Goal: Transaction & Acquisition: Purchase product/service

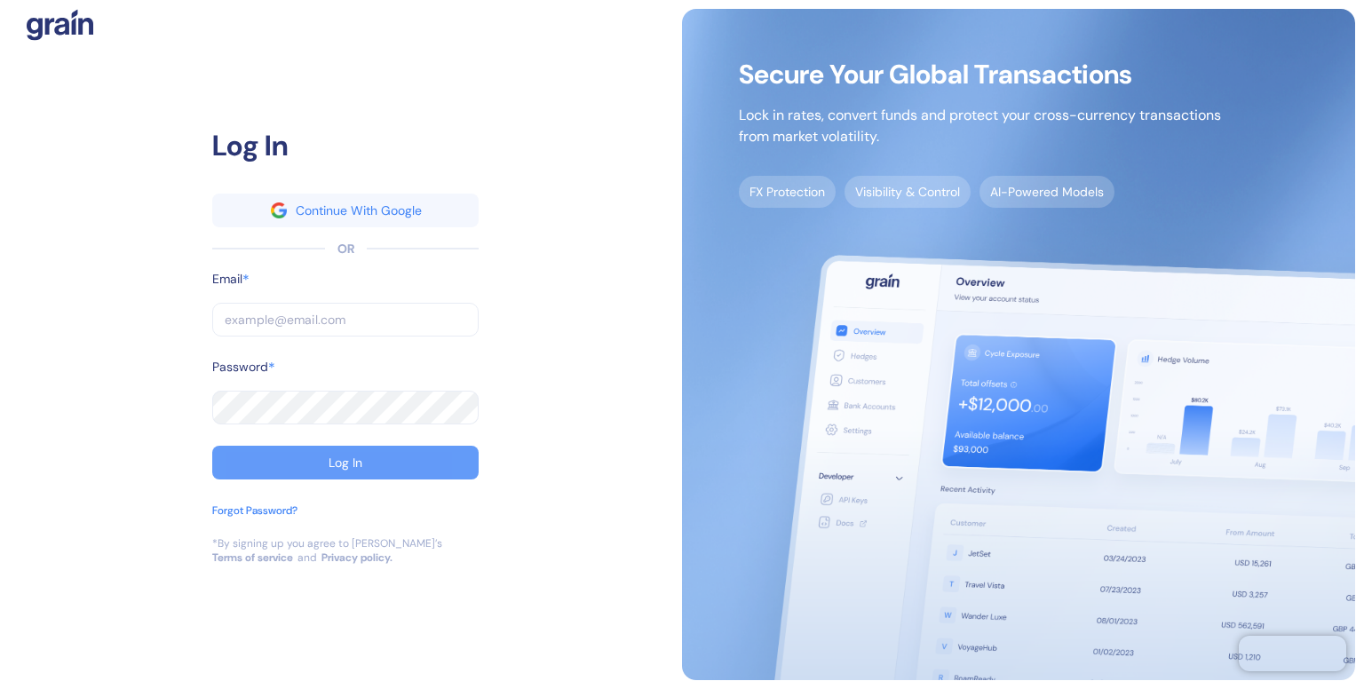
type input "[EMAIL_ADDRESS][DOMAIN_NAME]"
click at [344, 457] on div "Log In" at bounding box center [346, 462] width 34 height 12
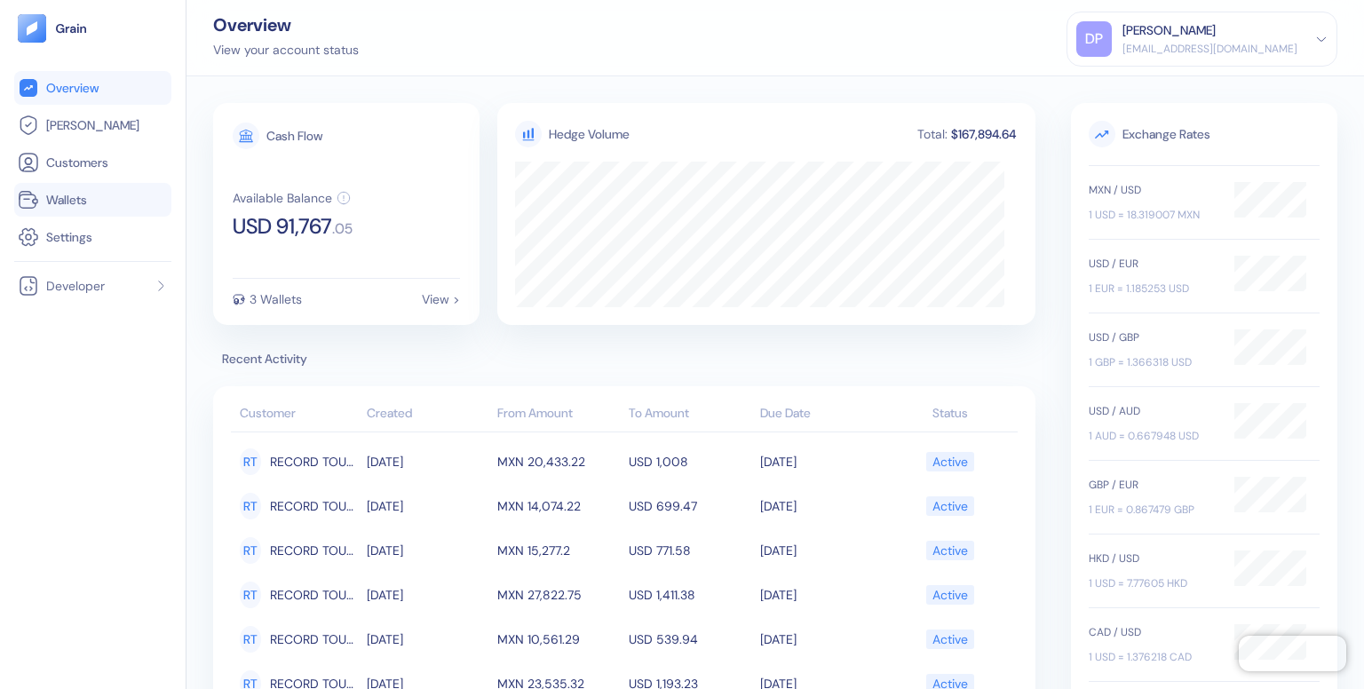
click at [60, 203] on span "Wallets" at bounding box center [66, 200] width 41 height 18
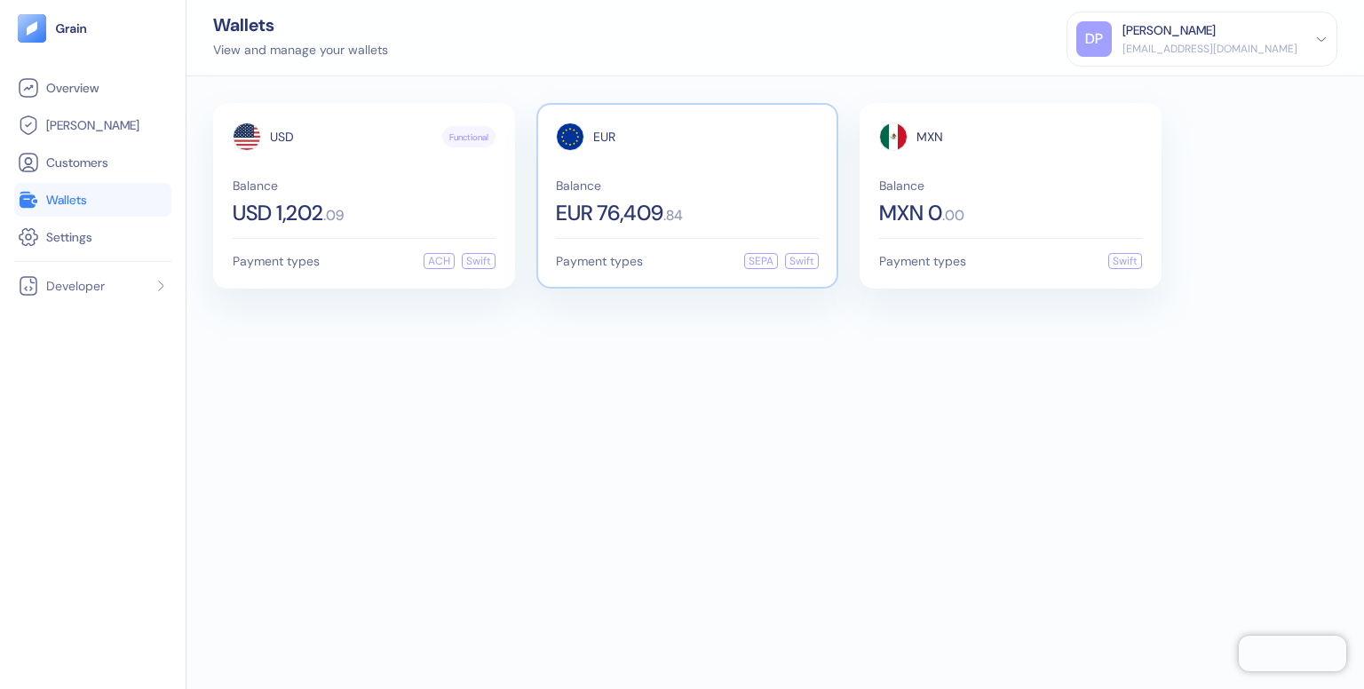
click at [745, 182] on span "Balance" at bounding box center [687, 185] width 263 height 12
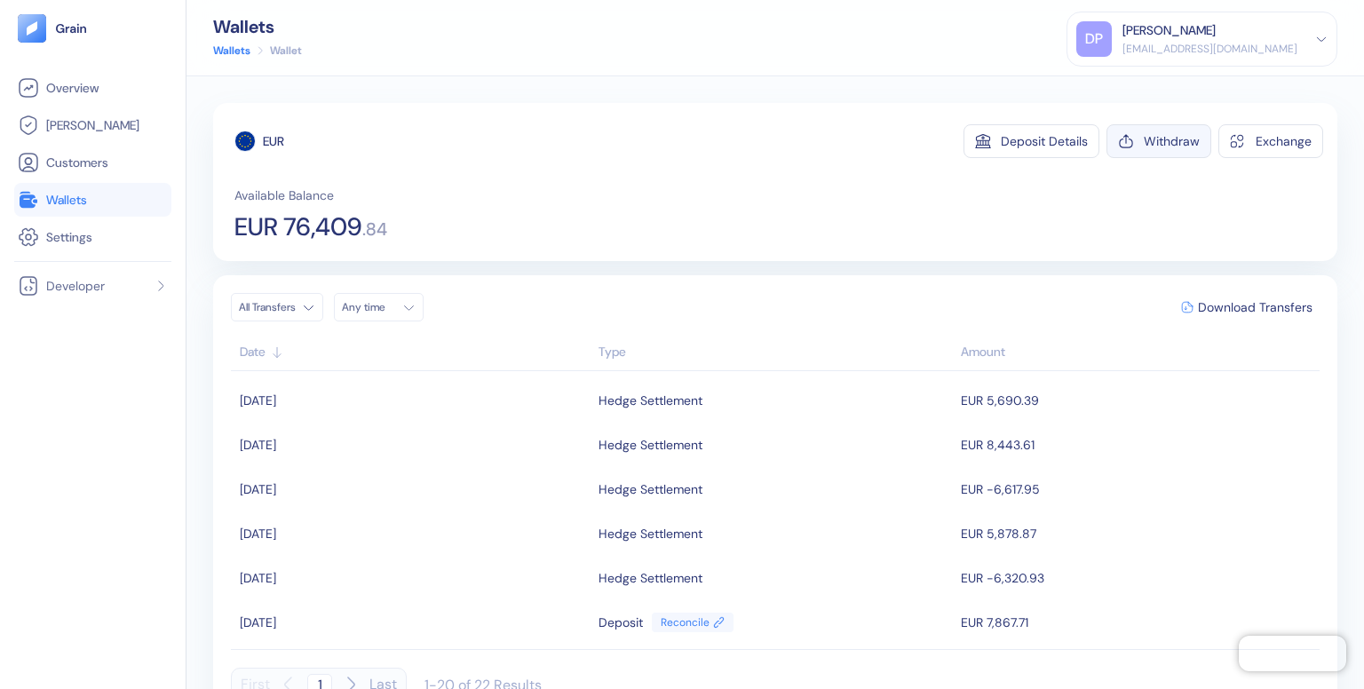
click at [1145, 137] on div "Withdraw" at bounding box center [1172, 141] width 56 height 12
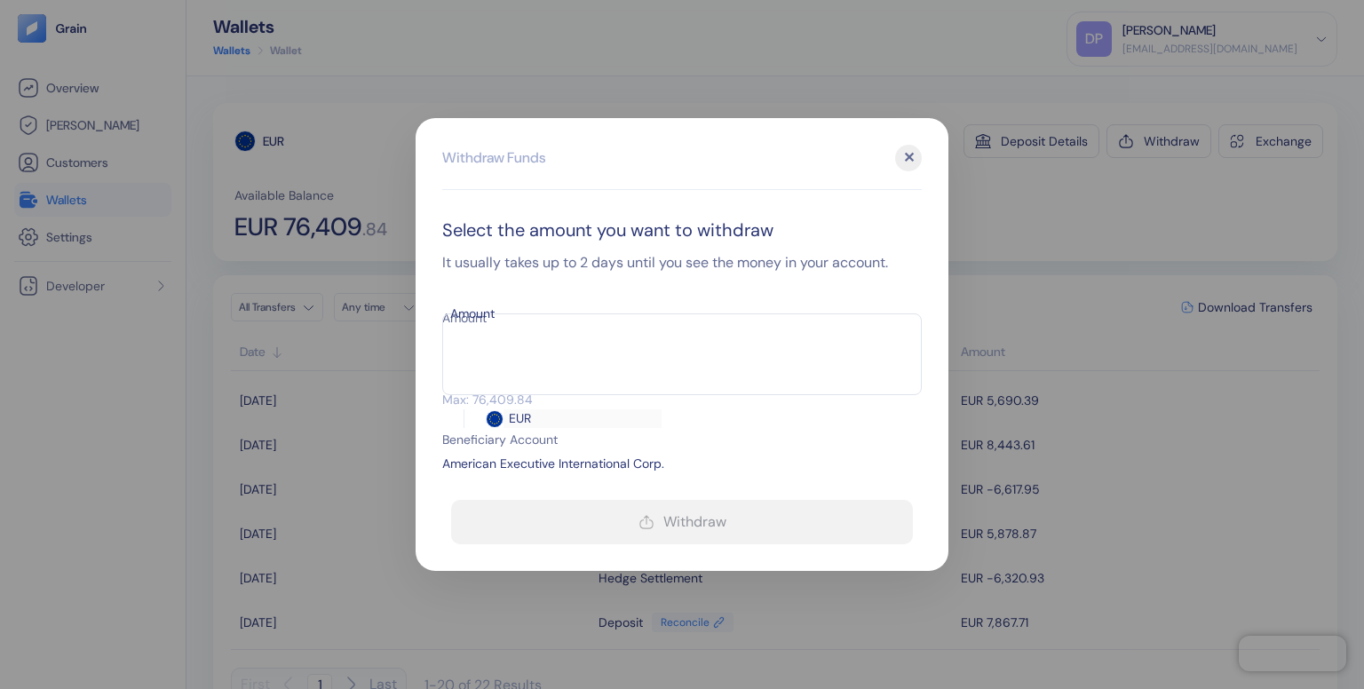
click at [591, 345] on input "Amount" at bounding box center [516, 350] width 149 height 44
type input "512460"
click at [913, 159] on div "✕" at bounding box center [908, 158] width 27 height 27
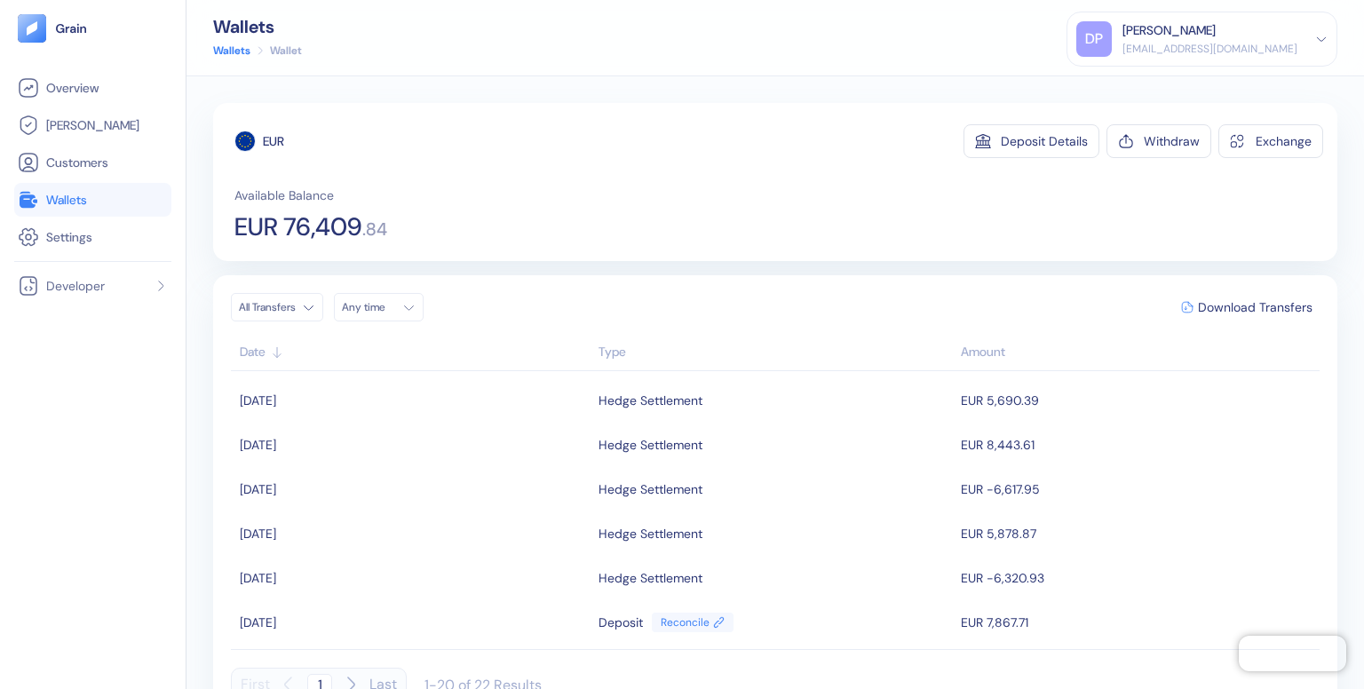
click at [63, 204] on span "Wallets" at bounding box center [66, 200] width 41 height 18
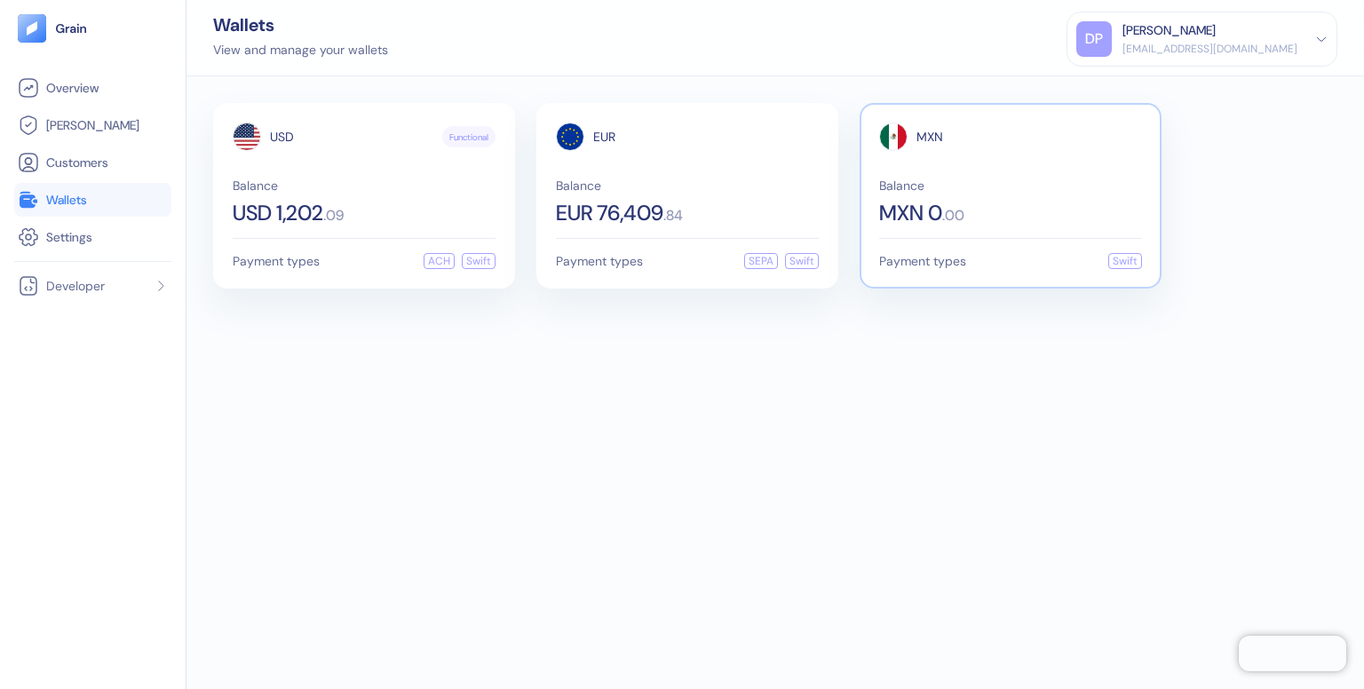
click at [936, 207] on span "MXN 0" at bounding box center [910, 212] width 63 height 21
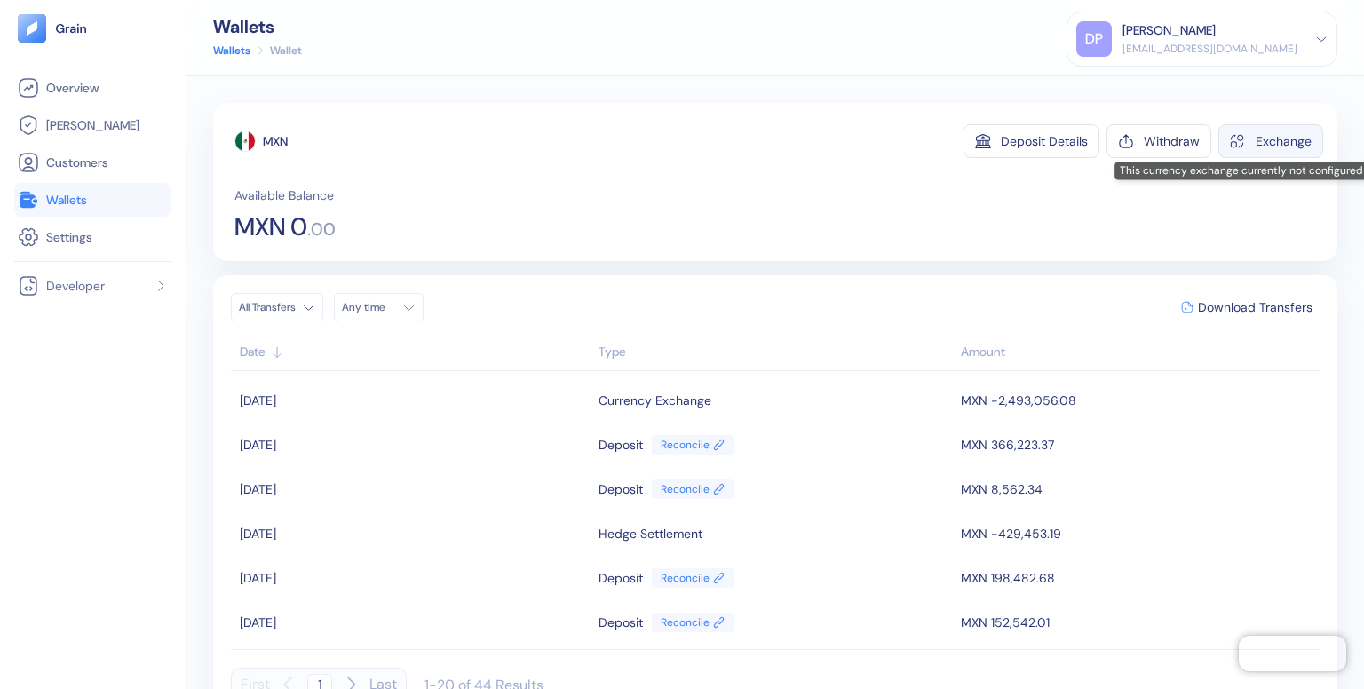
click at [1277, 138] on div "Exchange" at bounding box center [1283, 141] width 56 height 12
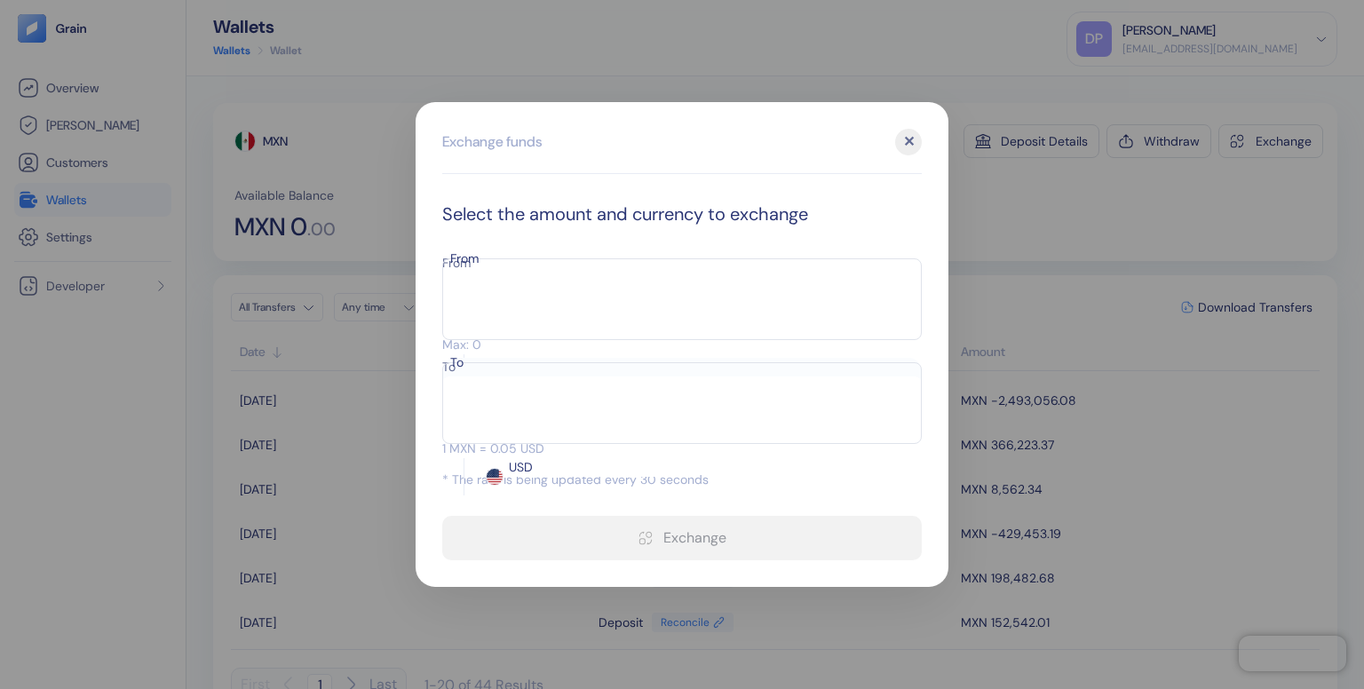
click at [906, 155] on div "✕" at bounding box center [908, 142] width 27 height 27
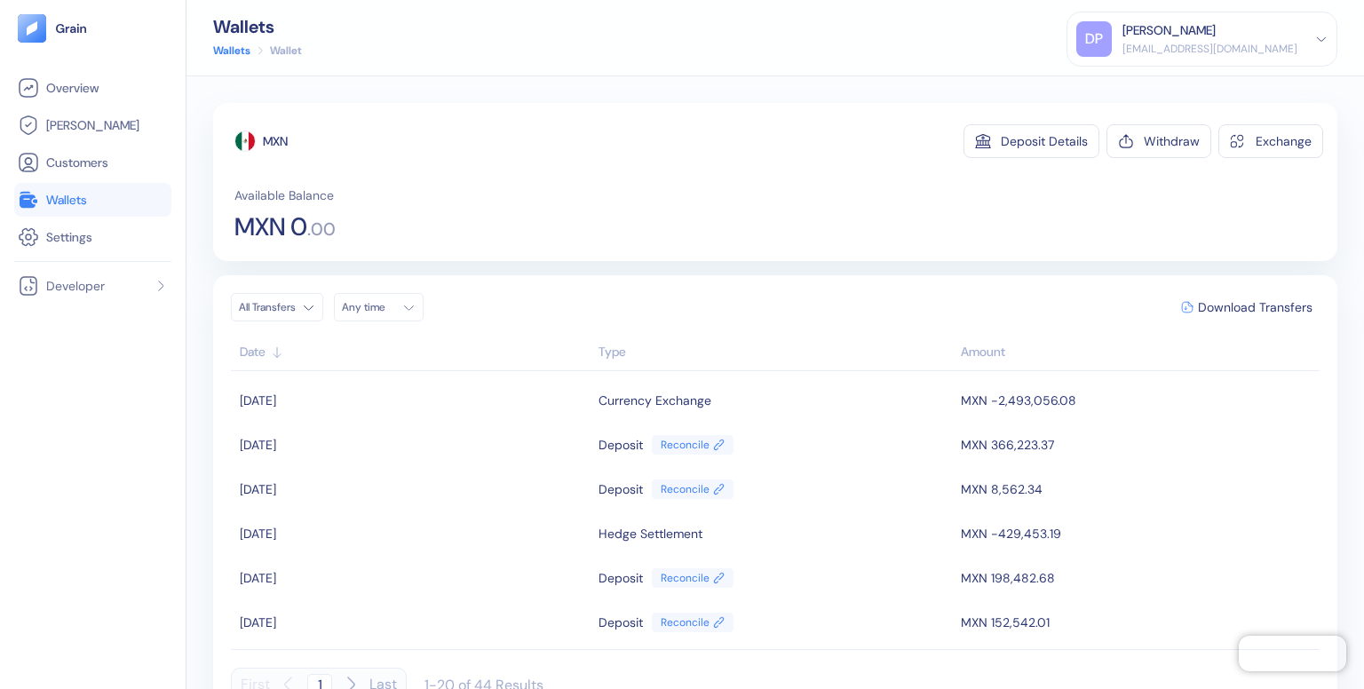
click at [56, 197] on span "Wallets" at bounding box center [66, 200] width 41 height 18
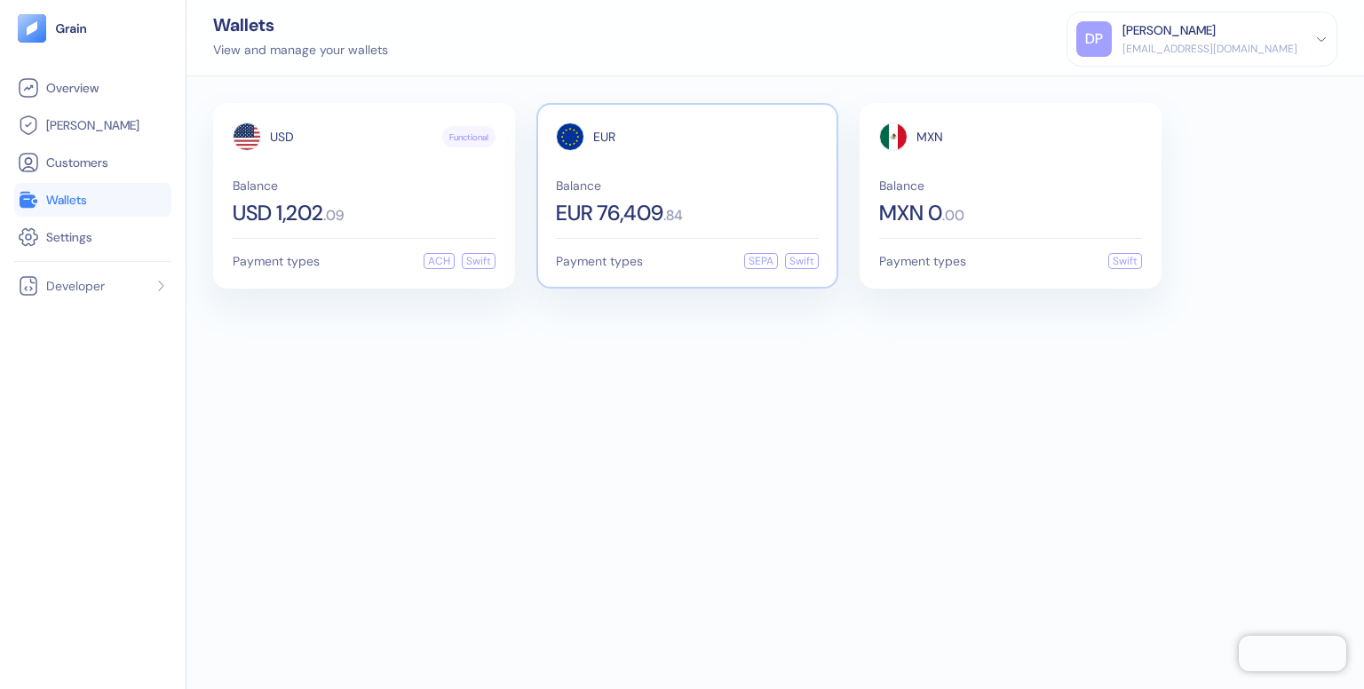
click at [686, 164] on div "EUR Balance EUR 76,409 . 84" at bounding box center [687, 173] width 263 height 101
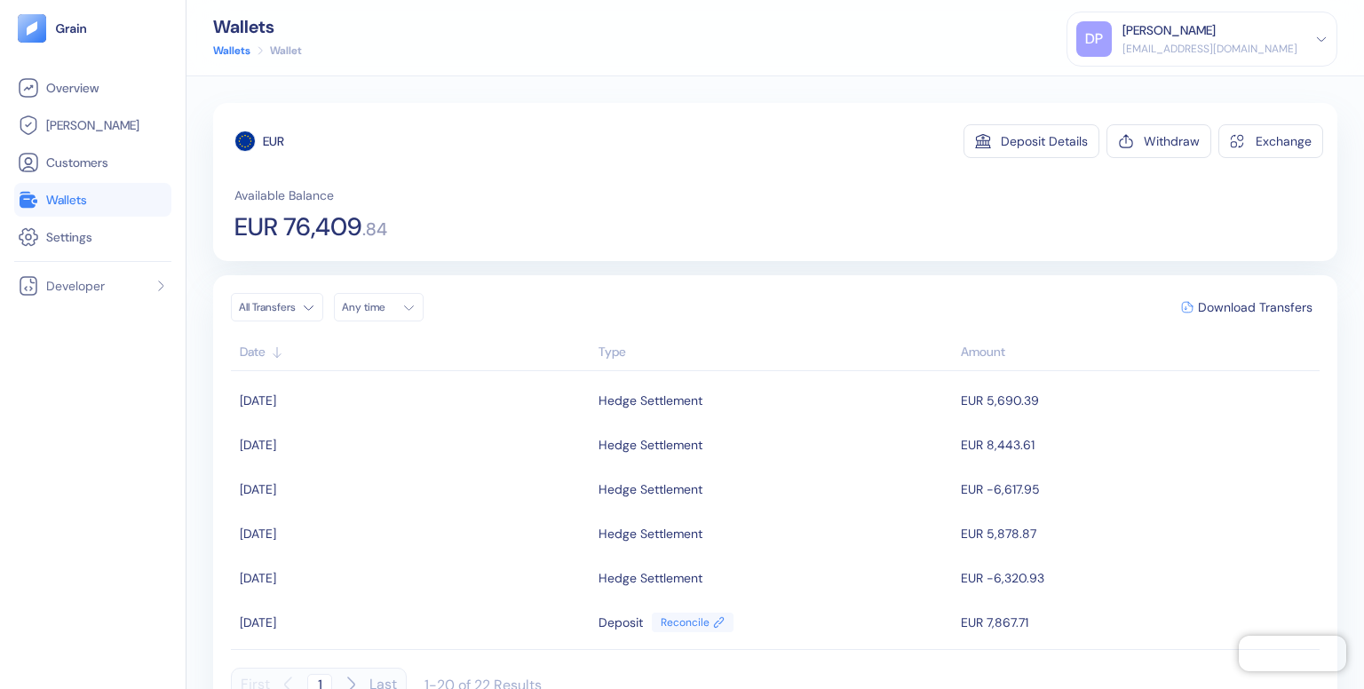
click at [1284, 178] on div "EUR Deposit Details Withdraw Exchange Available Balance EUR 76,409 . 84" at bounding box center [778, 181] width 1089 height 115
click at [1271, 127] on button "Exchange" at bounding box center [1270, 141] width 105 height 34
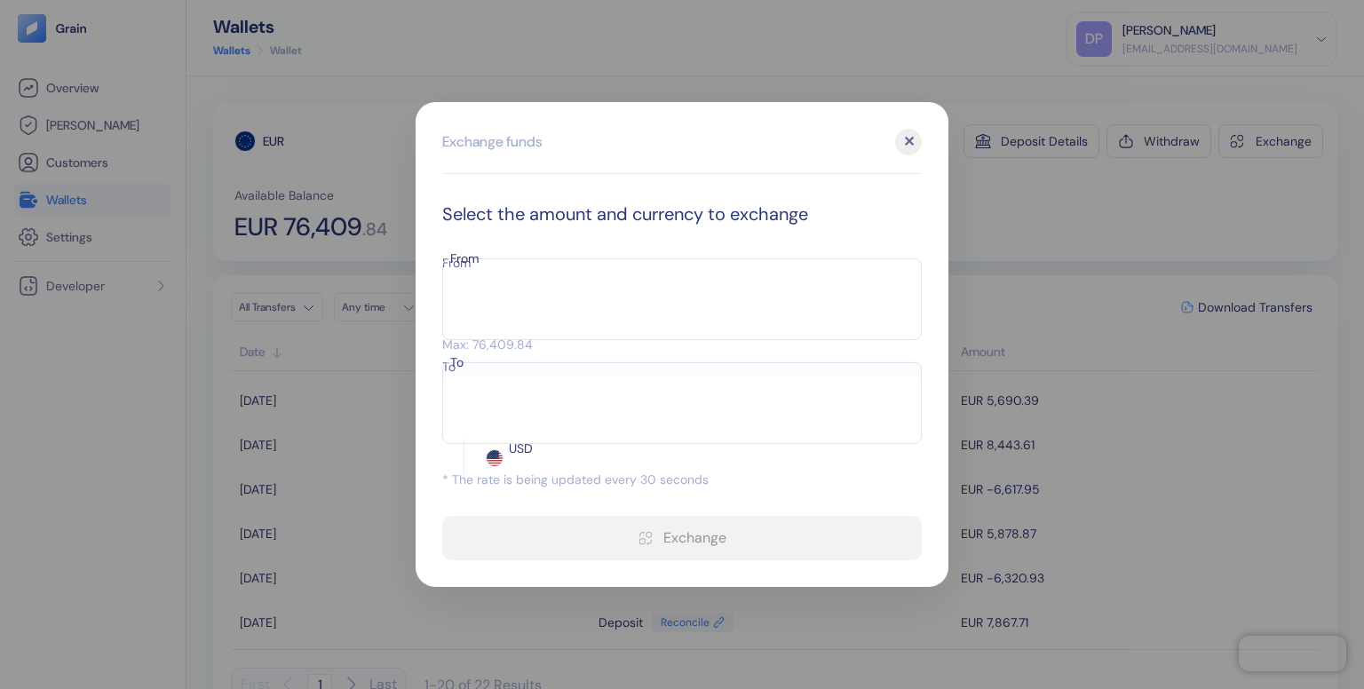
click at [503, 471] on icon "Open" at bounding box center [503, 471] width 0 height 0
click at [870, 439] on li "MXN" at bounding box center [871, 429] width 62 height 19
type input "MXN"
click at [534, 296] on input "From" at bounding box center [516, 295] width 149 height 44
click at [755, 439] on div "1 EUR = 21.64 MXN" at bounding box center [681, 448] width 479 height 19
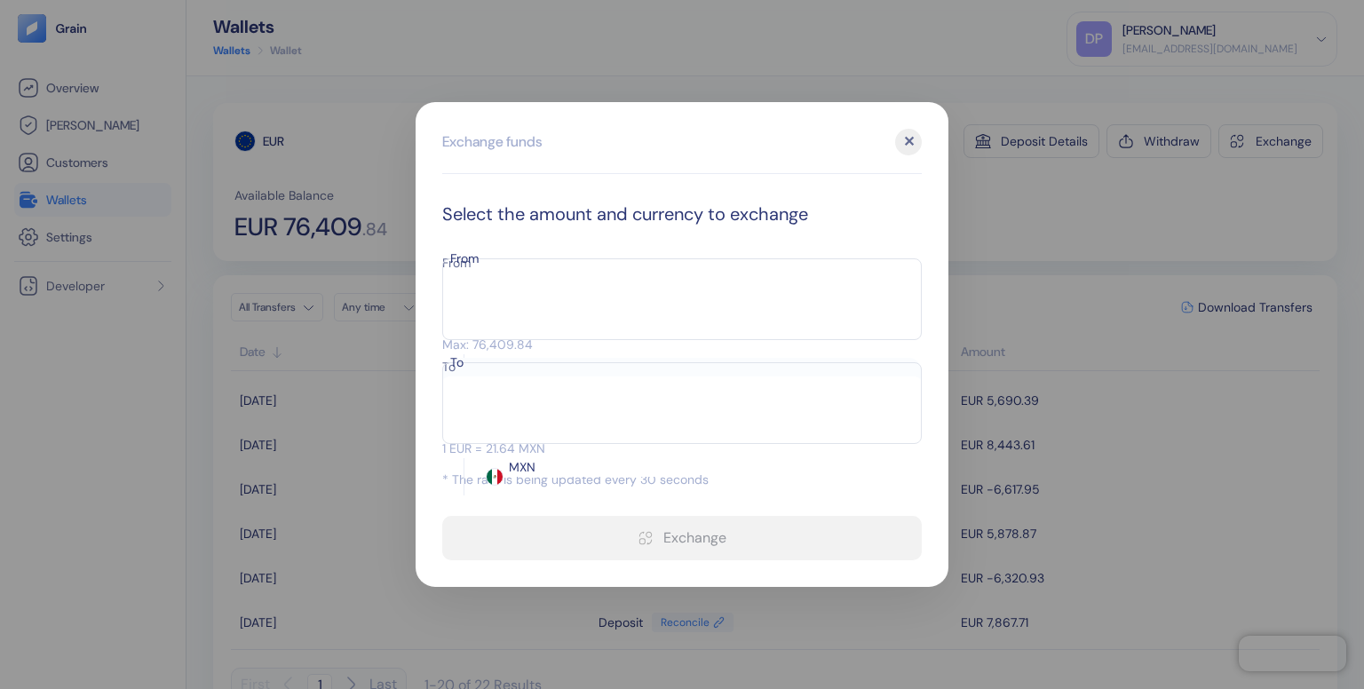
click at [503, 490] on icon "Open" at bounding box center [503, 490] width 0 height 0
click at [591, 297] on input "From" at bounding box center [516, 295] width 149 height 44
type input "51"
type input "1103.65"
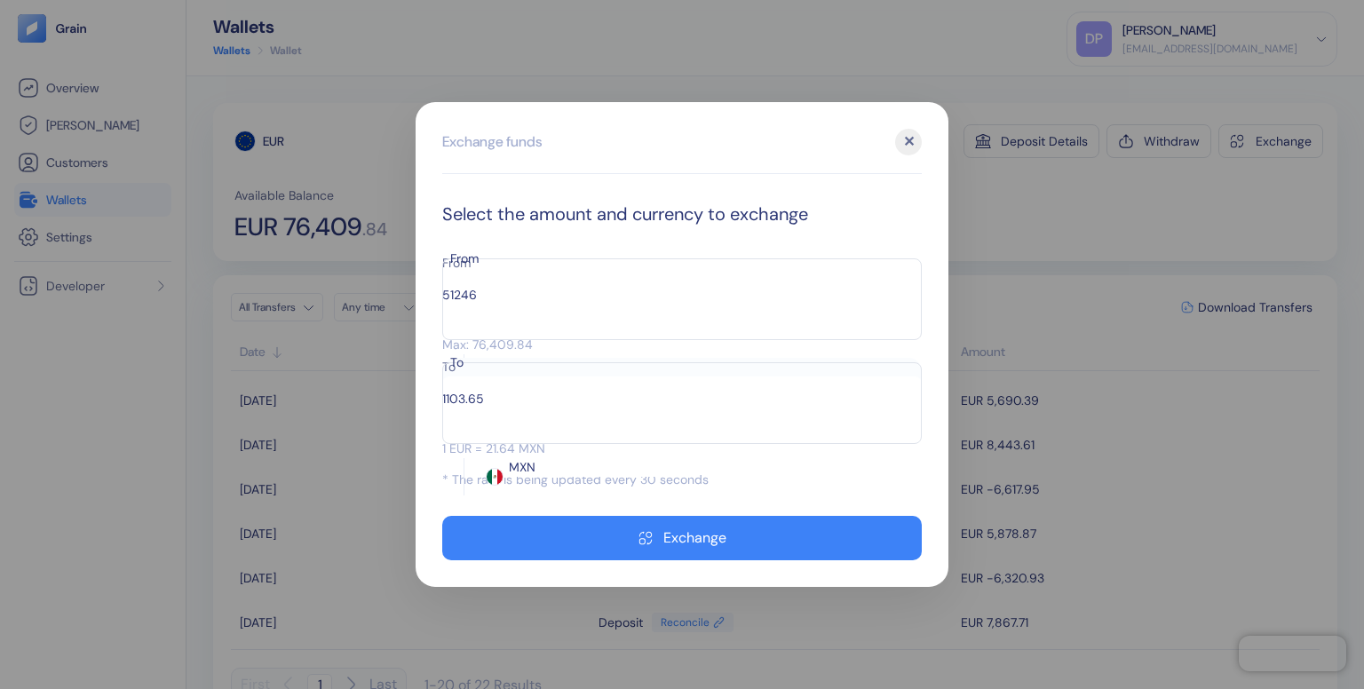
type input "512460"
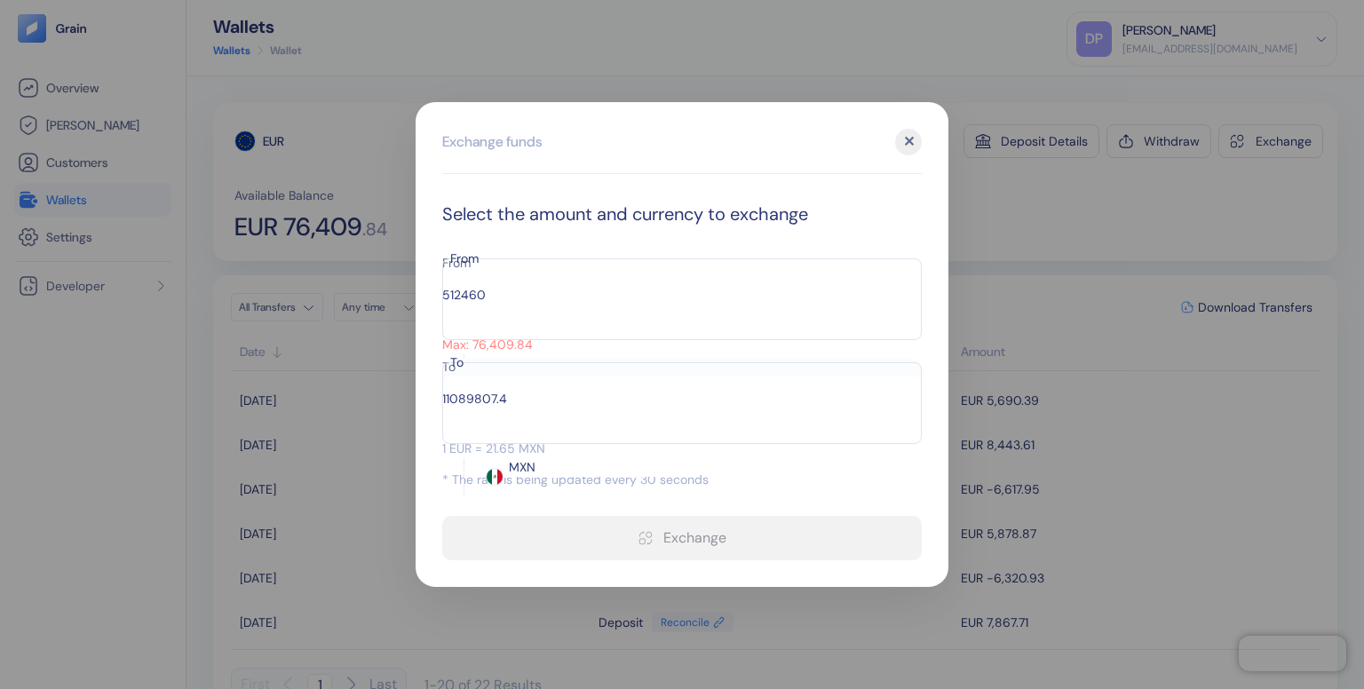
type input "11092207.79"
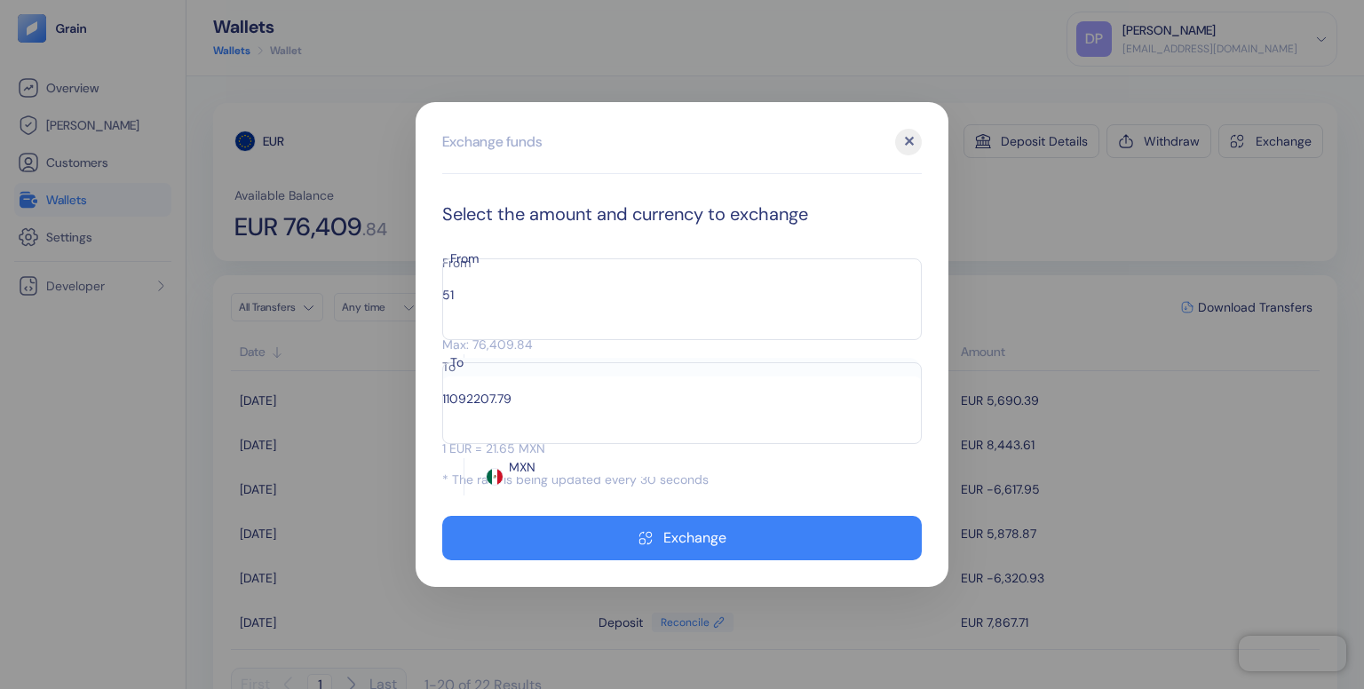
type input "5"
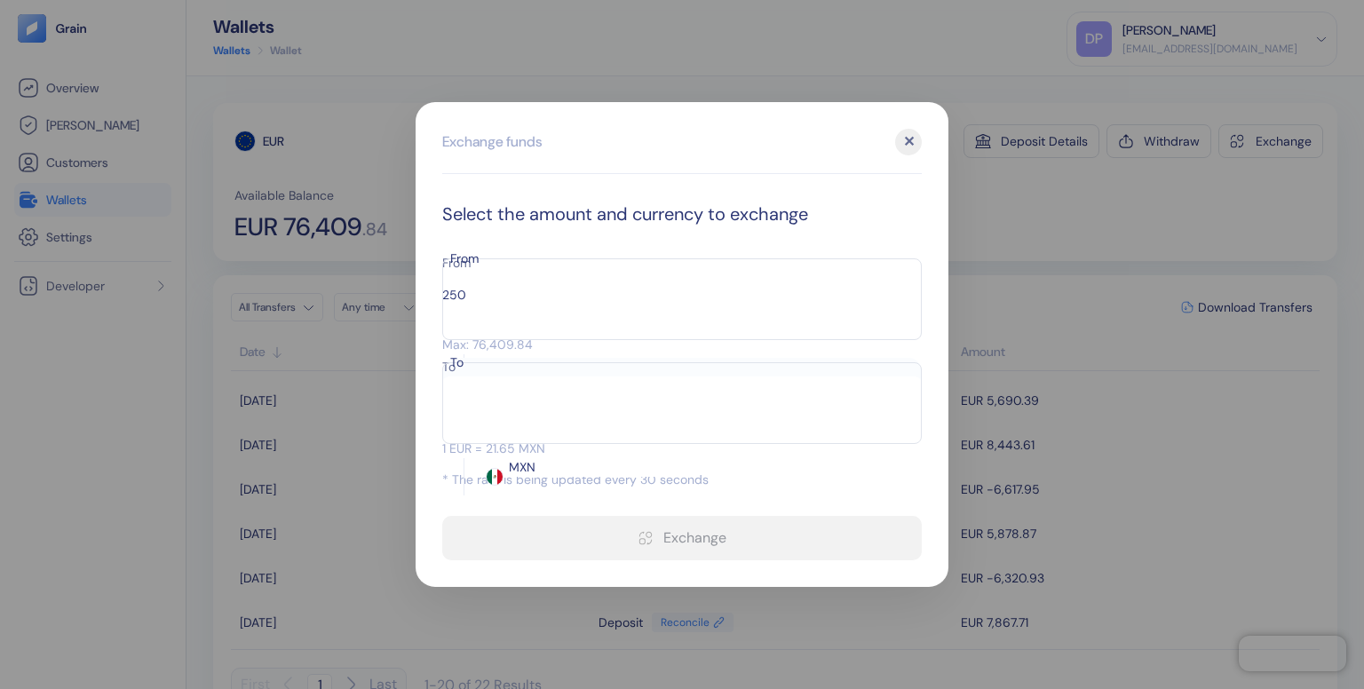
type input "2500"
type input "54112.55"
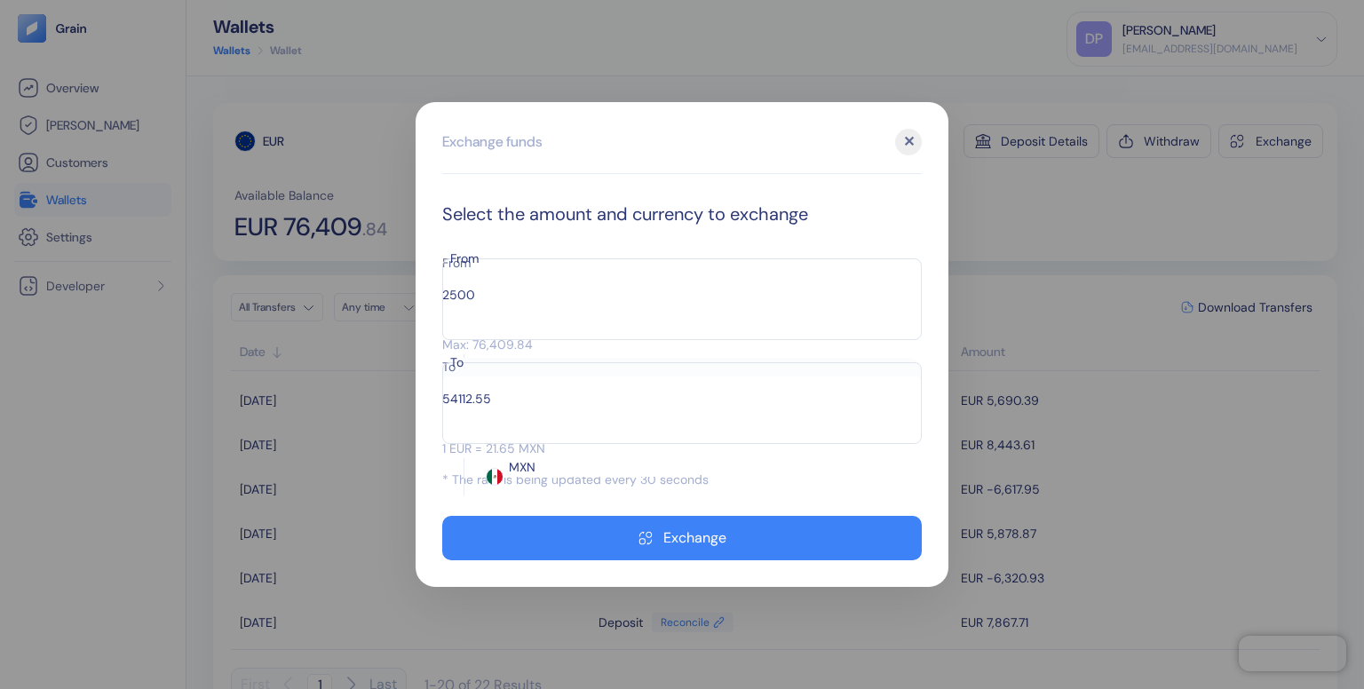
type input "25000"
type input "541125.54"
type input "25"
type input "541.12"
type input "2"
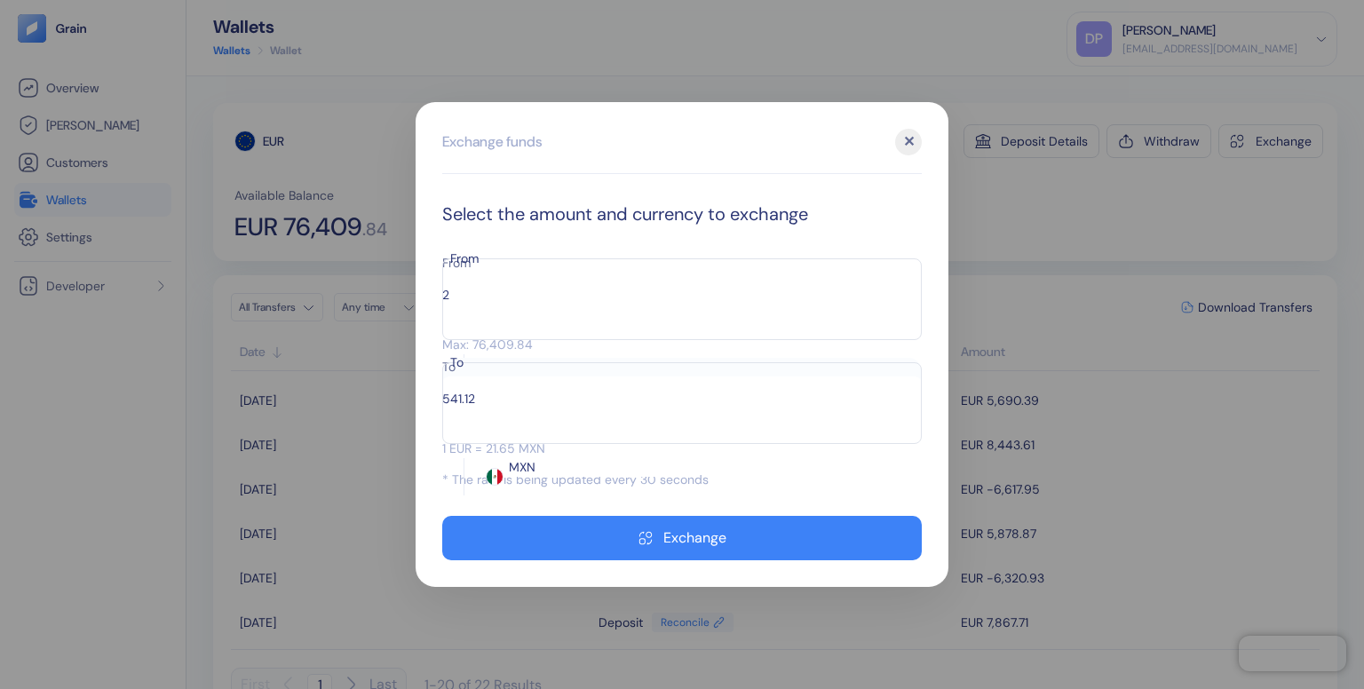
type input "43.29"
type input "23"
type input "497.83"
type input "23000"
type input "497835.49"
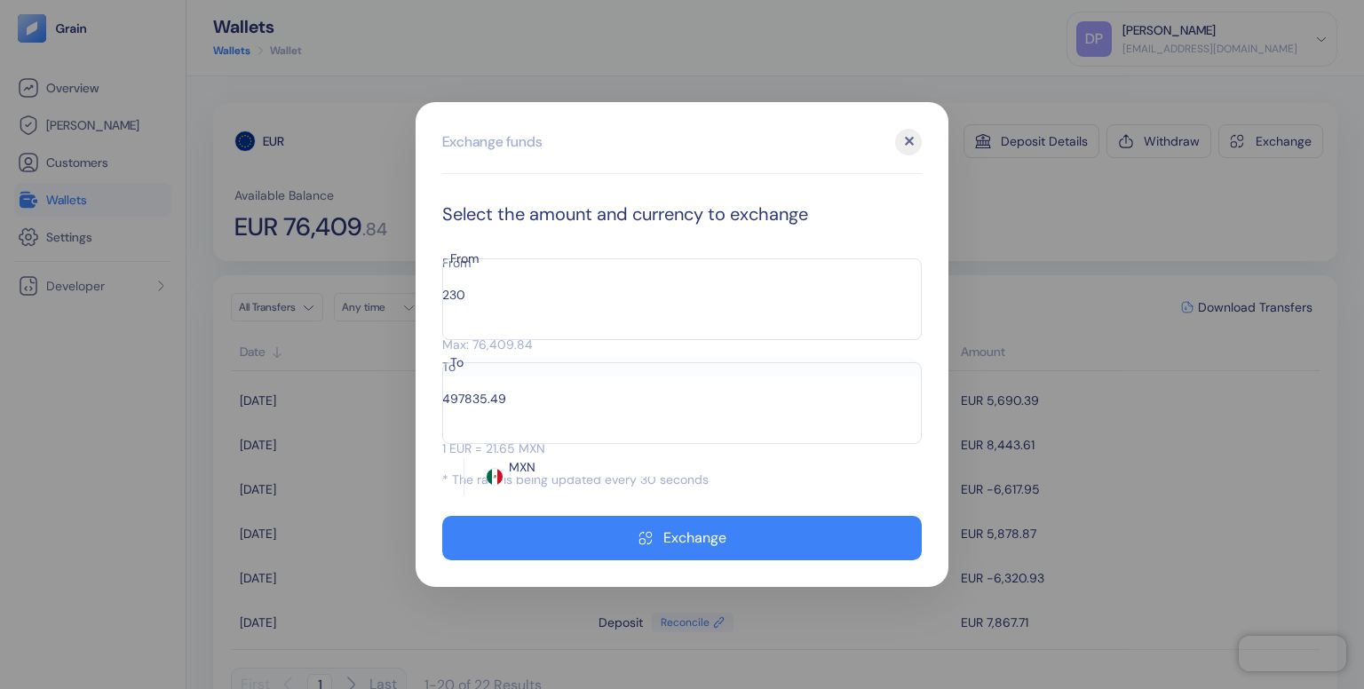
type input "23"
type input "497.83"
type input "2"
type input "43.29"
type input "2400"
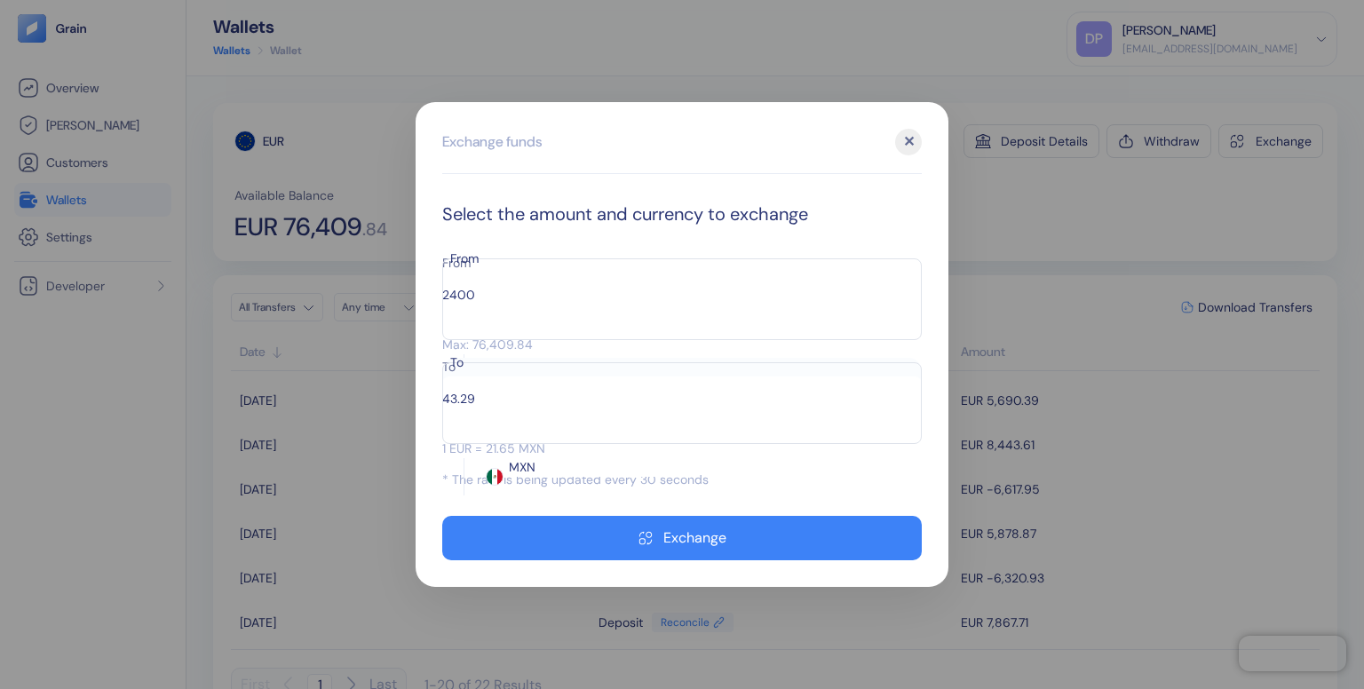
type input "51948.05"
type input "24000"
type input "519480.51"
type input "24"
type input "519.48"
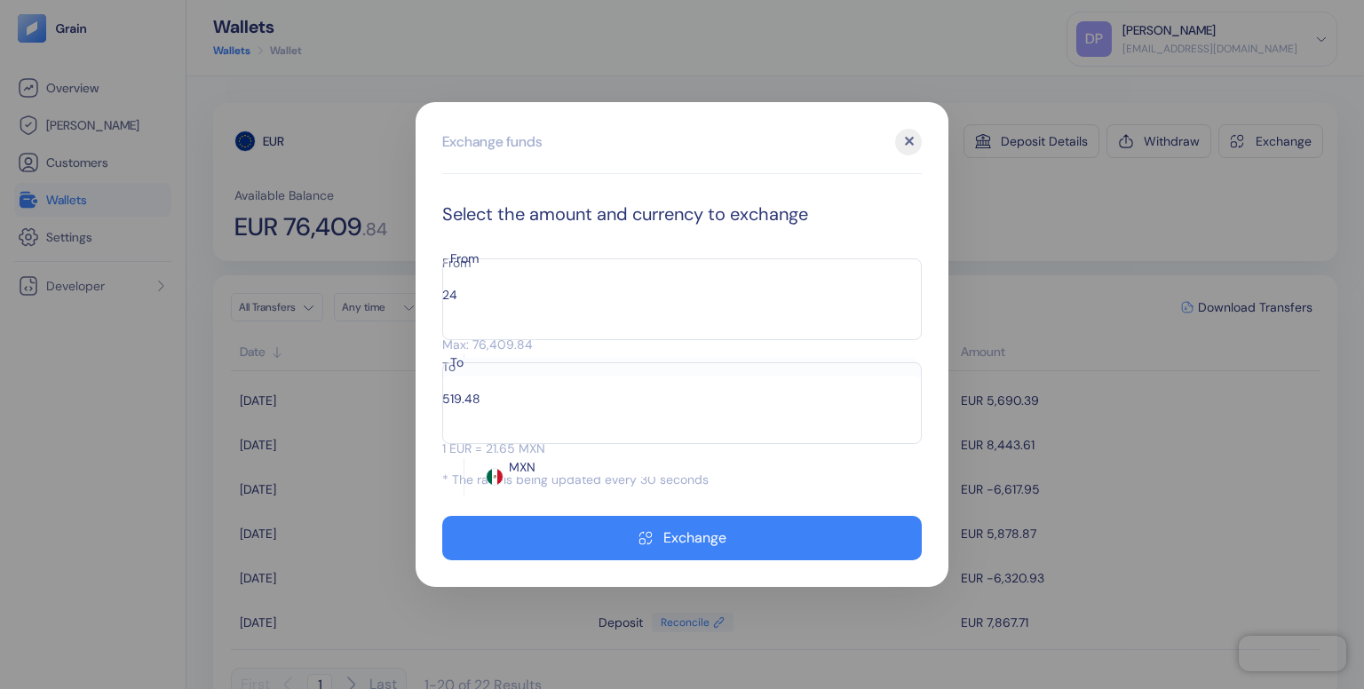
type input "2"
type input "43.29"
type input "23670"
type input "512337.66"
type input "23670.20"
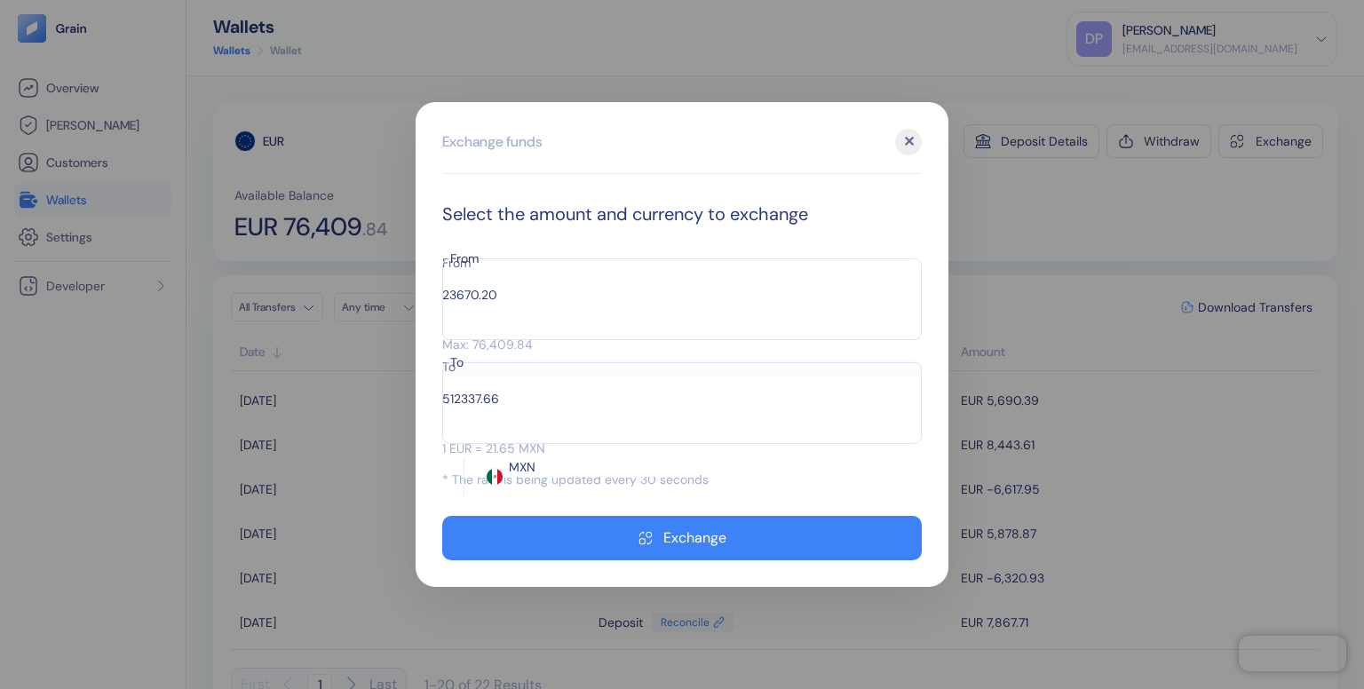
type input "512341.99"
type input "23670"
type input "512337.66"
type input "2367"
type input "51233.76"
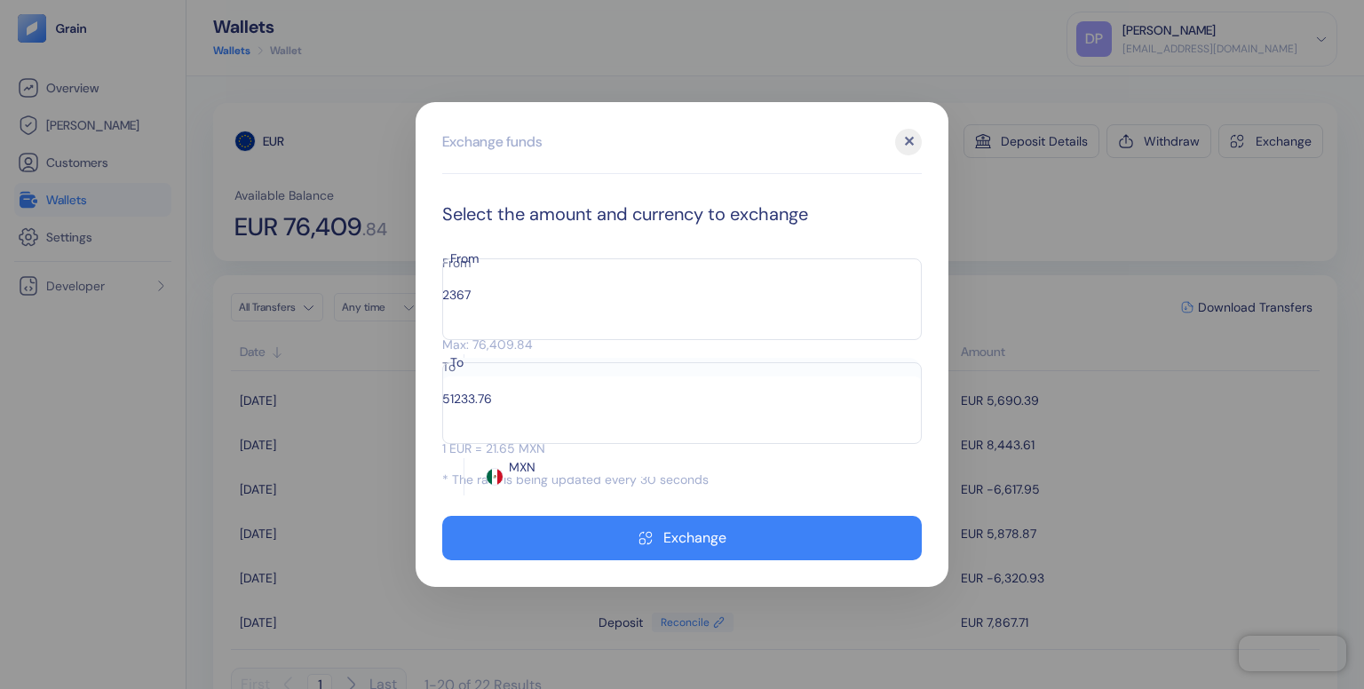
type input "236"
type input "5108.22"
type input "23675"
type input "512445.88"
type input "236"
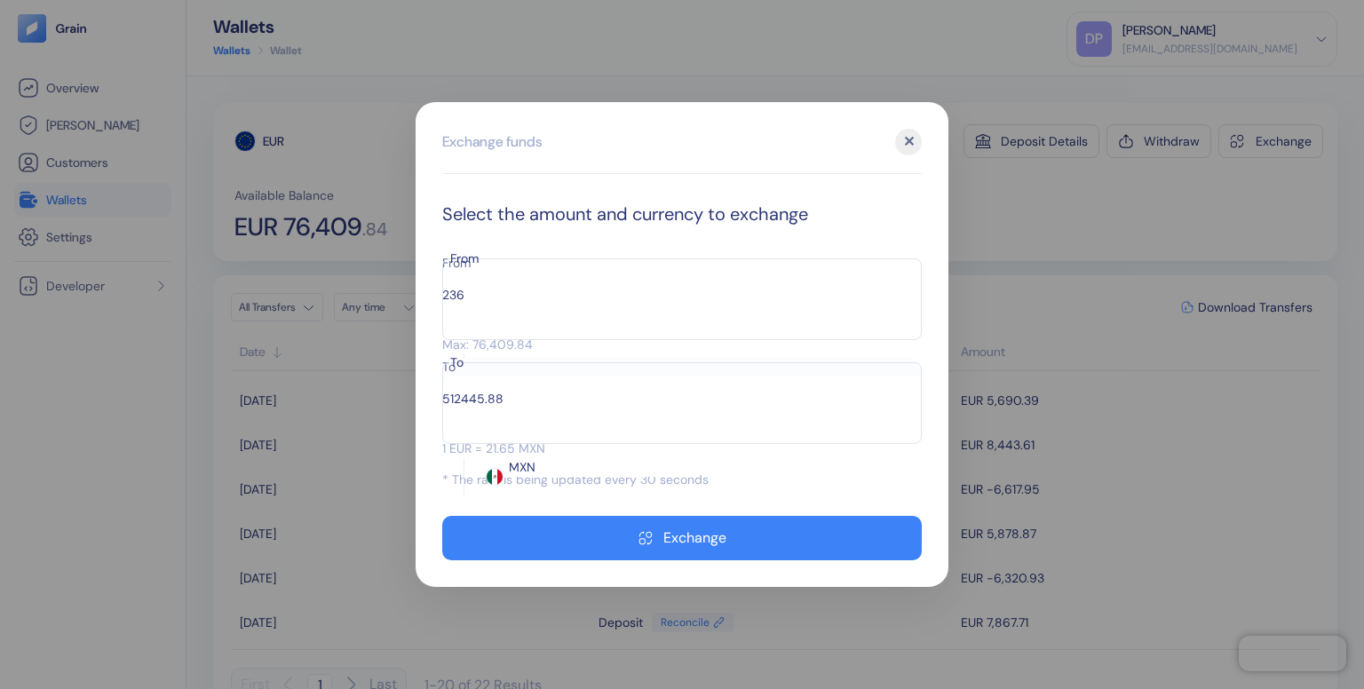
type input "5108.22"
type input "237"
type input "497.83"
type input "23700"
type input "512876"
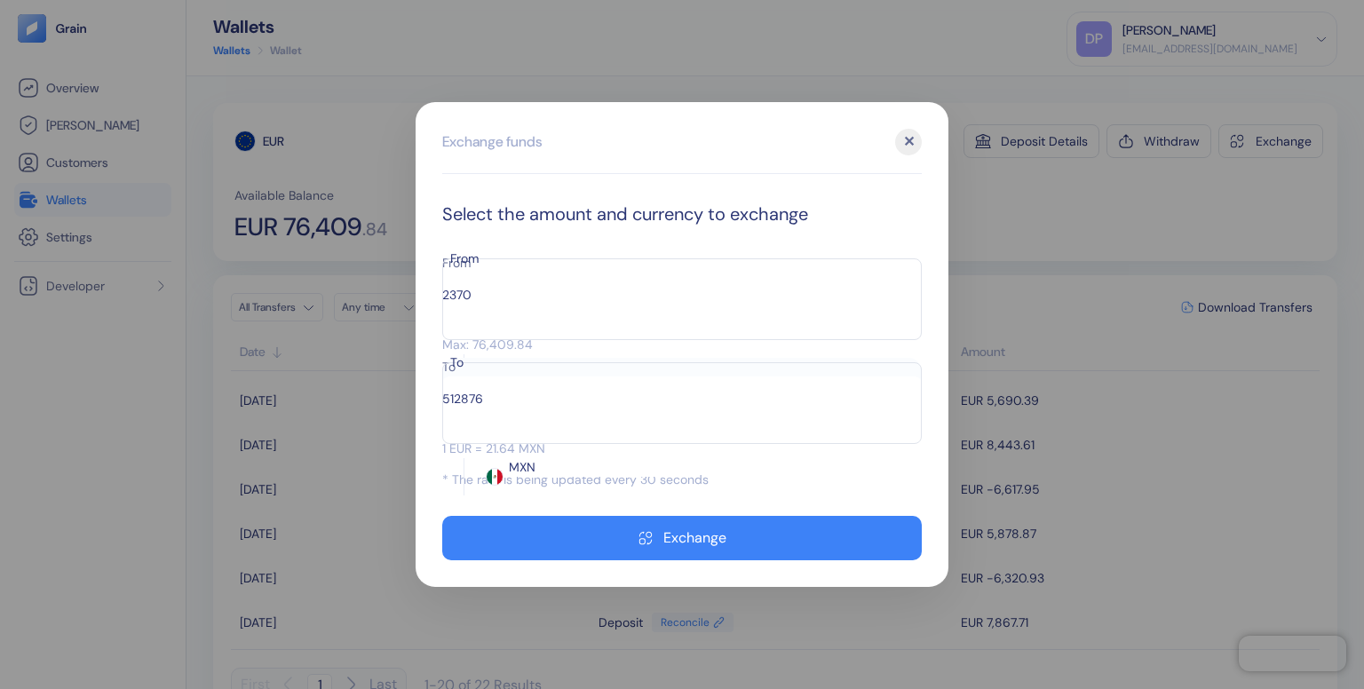
type input "237"
type input "5128.76"
type input "23"
type input "497.72"
type input "23685"
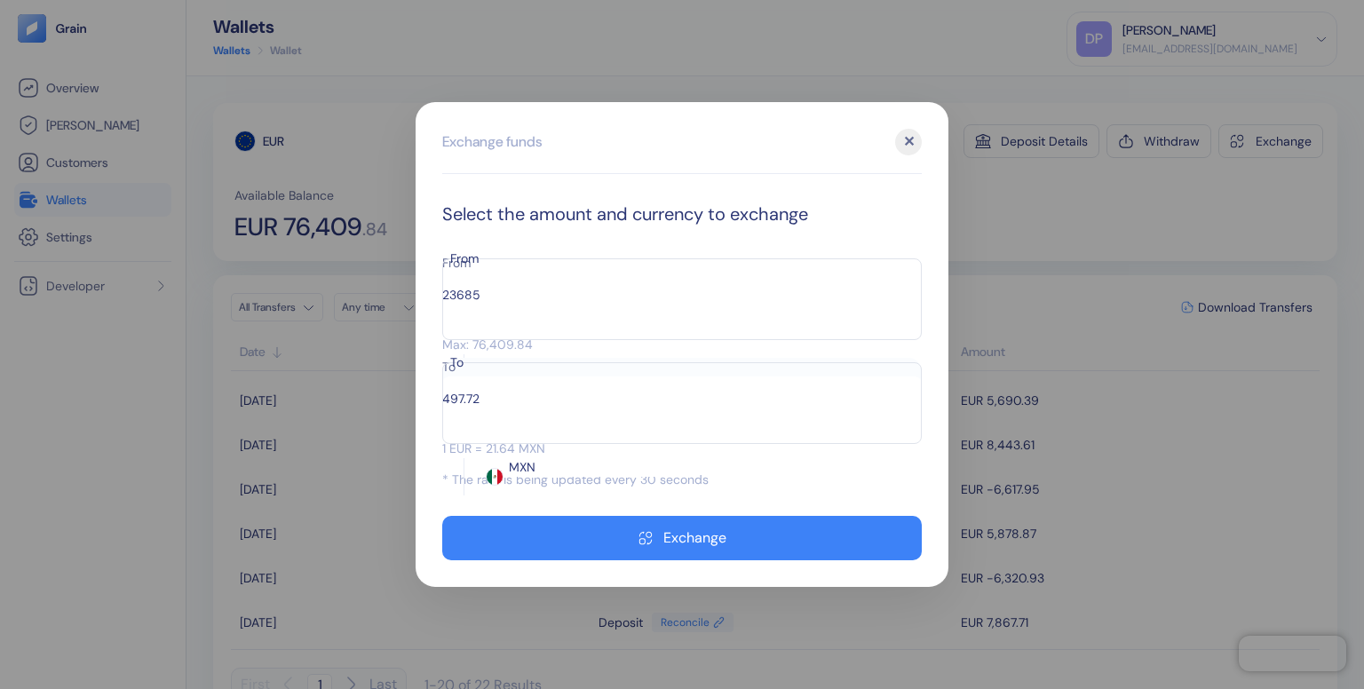
type input "512551.39"
type input "2368"
type input "51244.31"
type input "23680"
type input "512443.19"
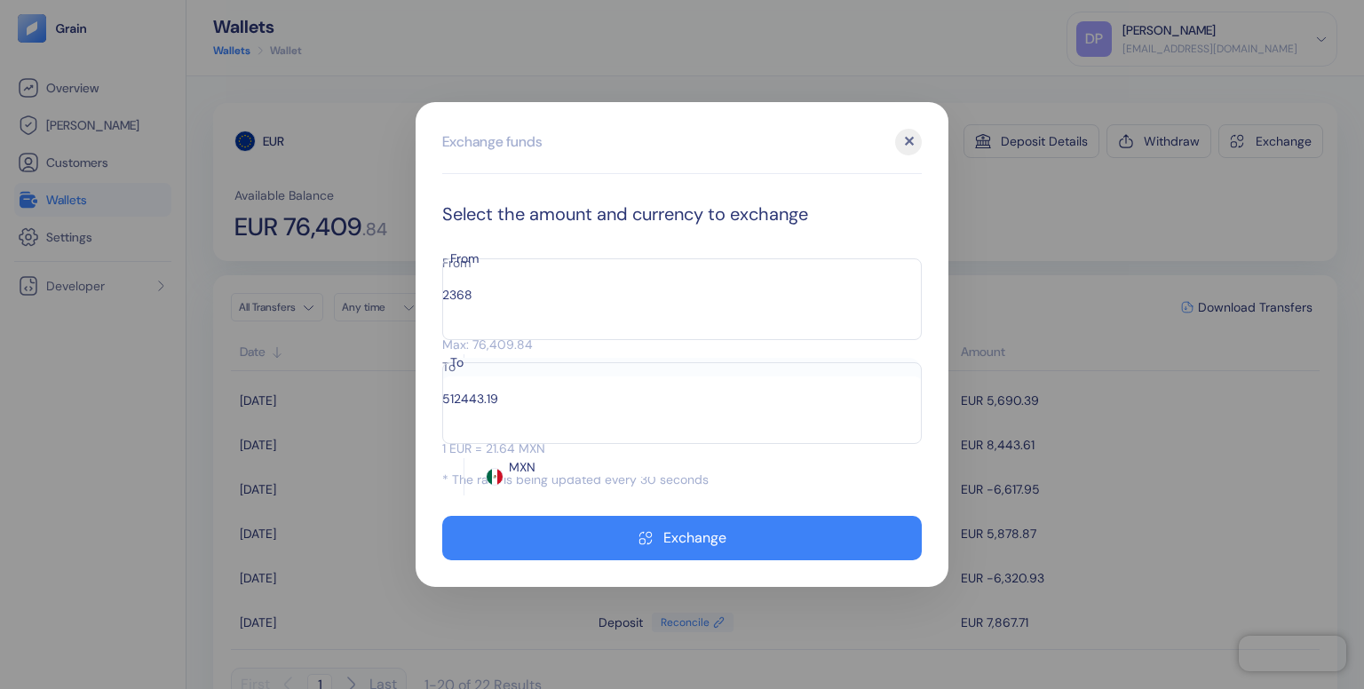
type input "23685"
type input "512662.33"
type input "23685"
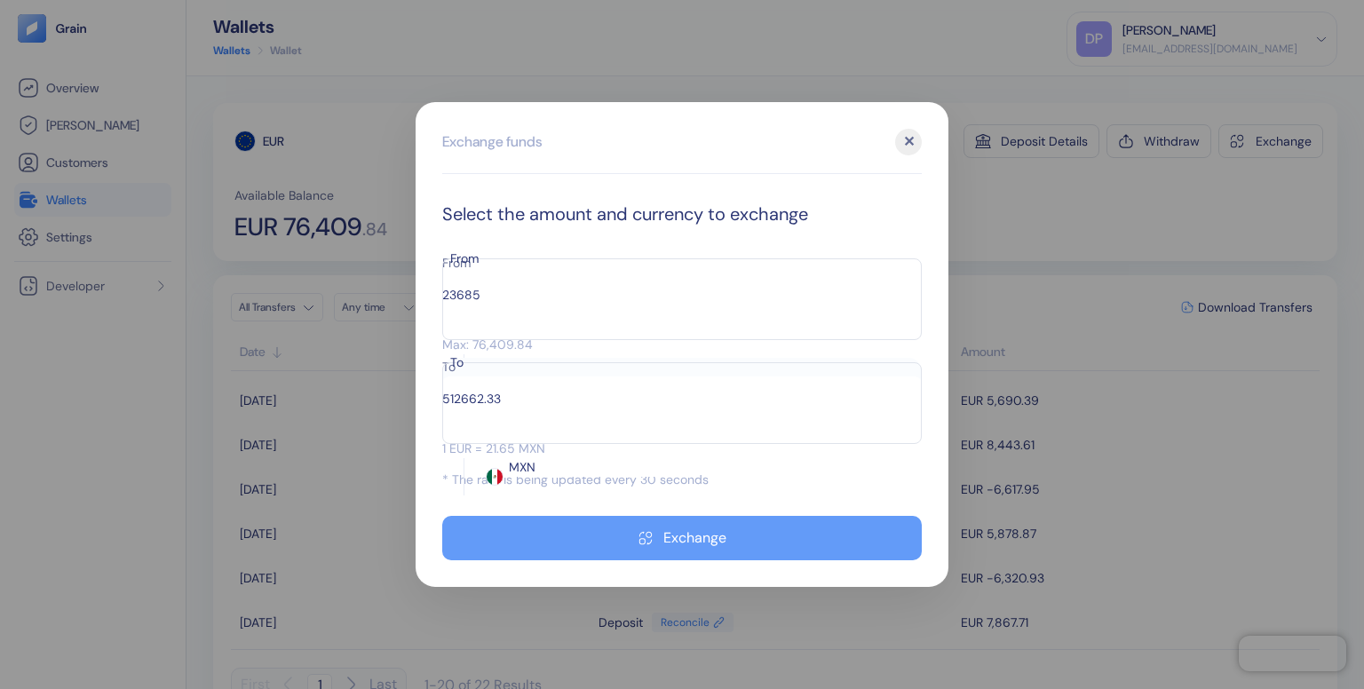
click at [685, 531] on div "Exchange" at bounding box center [694, 538] width 63 height 14
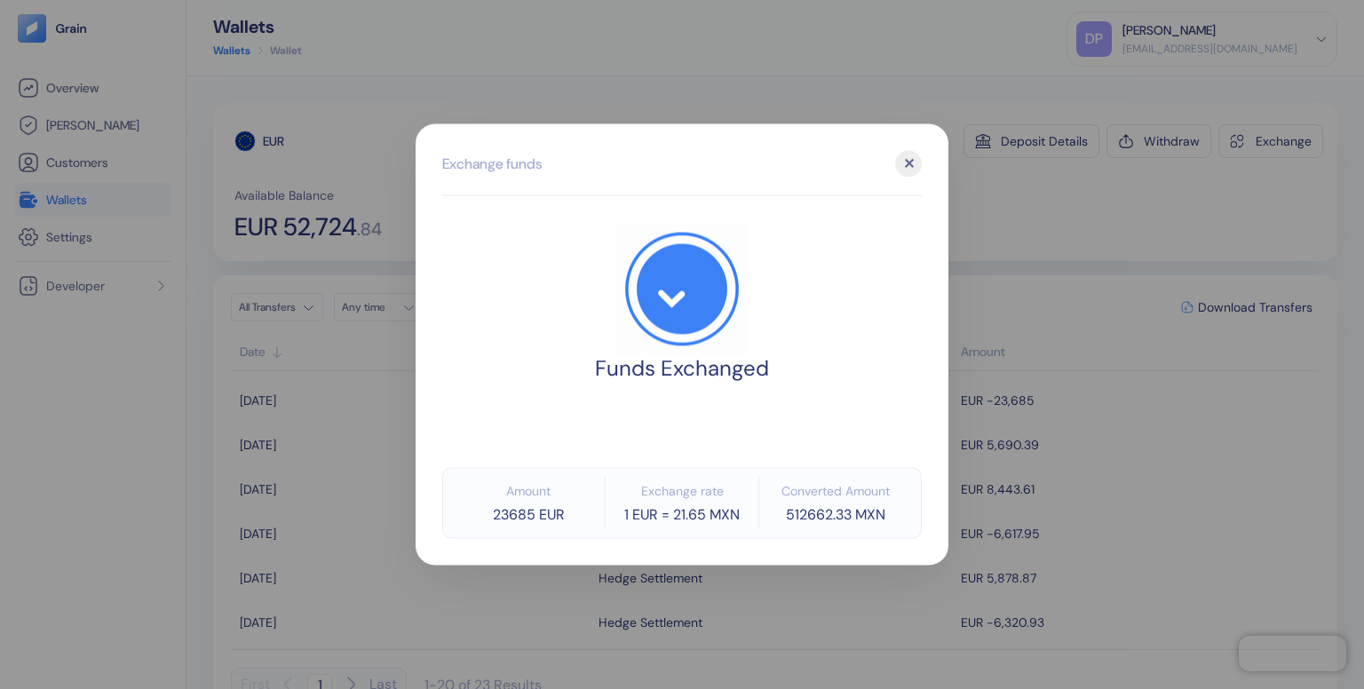
click at [907, 163] on div "✕" at bounding box center [908, 164] width 27 height 27
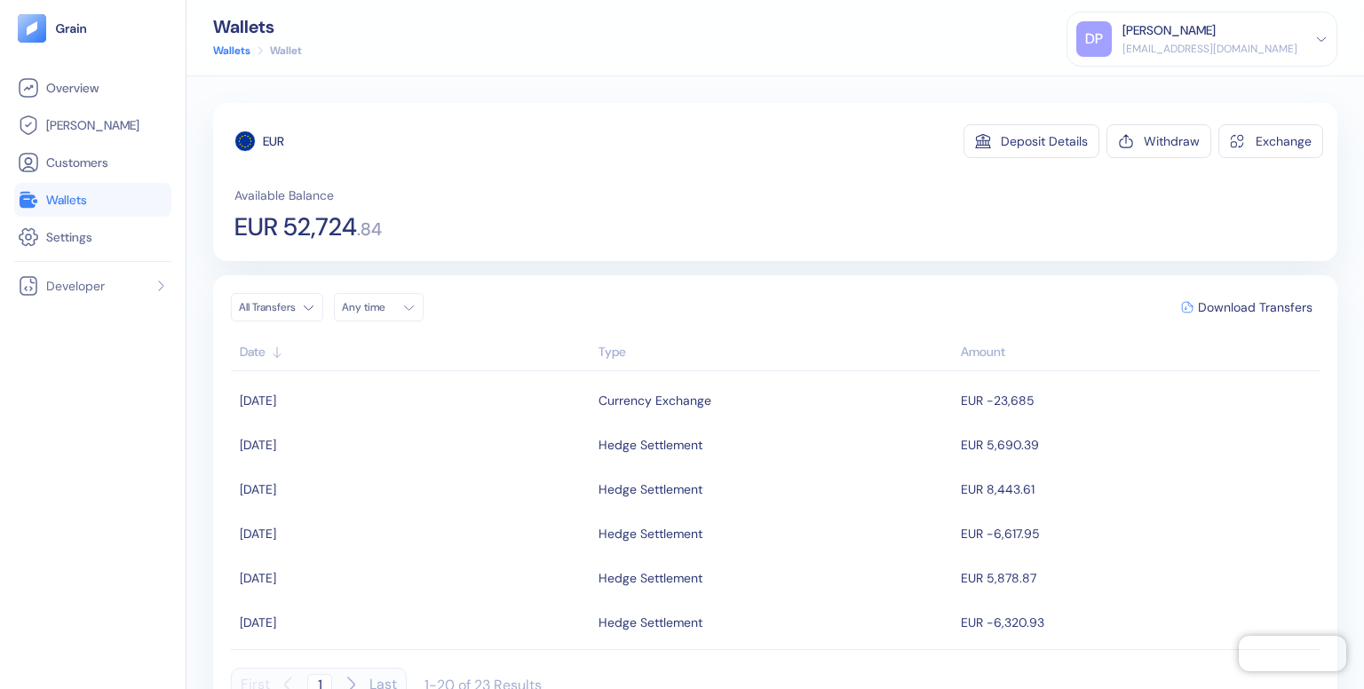
click at [95, 195] on link "Wallets" at bounding box center [93, 199] width 150 height 21
